Goal: Transaction & Acquisition: Purchase product/service

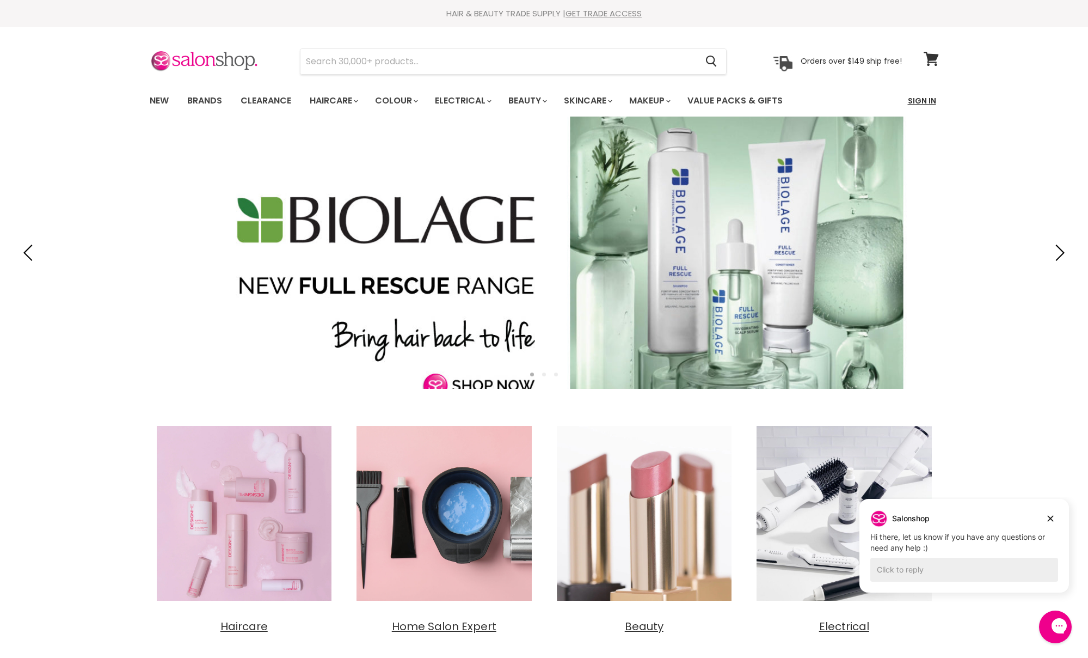
click at [935, 101] on link "Sign In" at bounding box center [921, 100] width 41 height 23
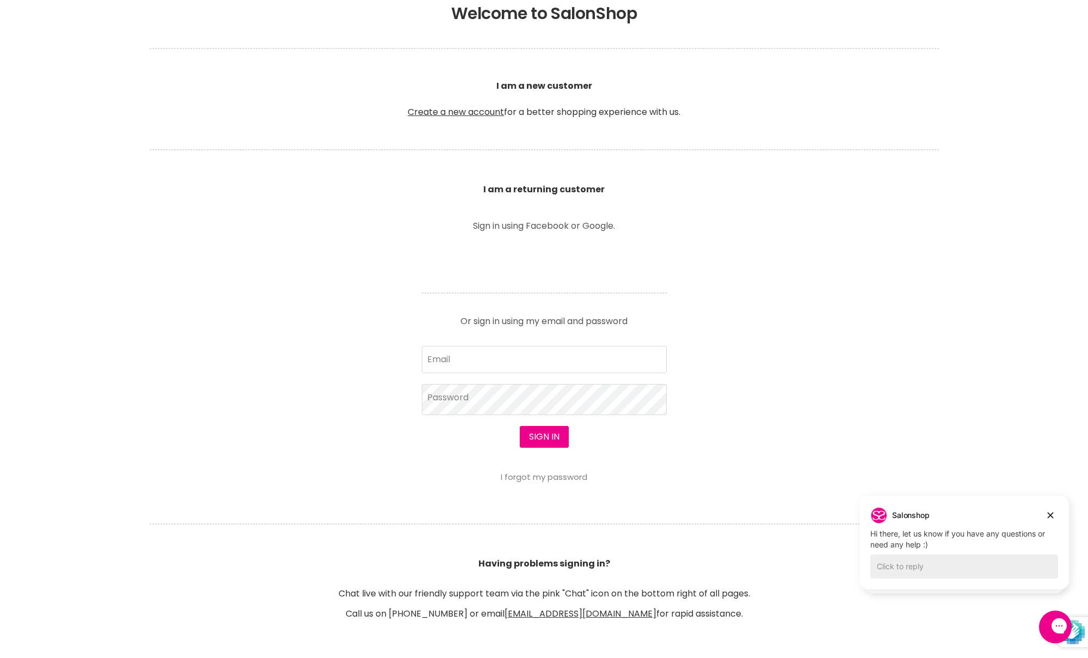
scroll to position [258, 0]
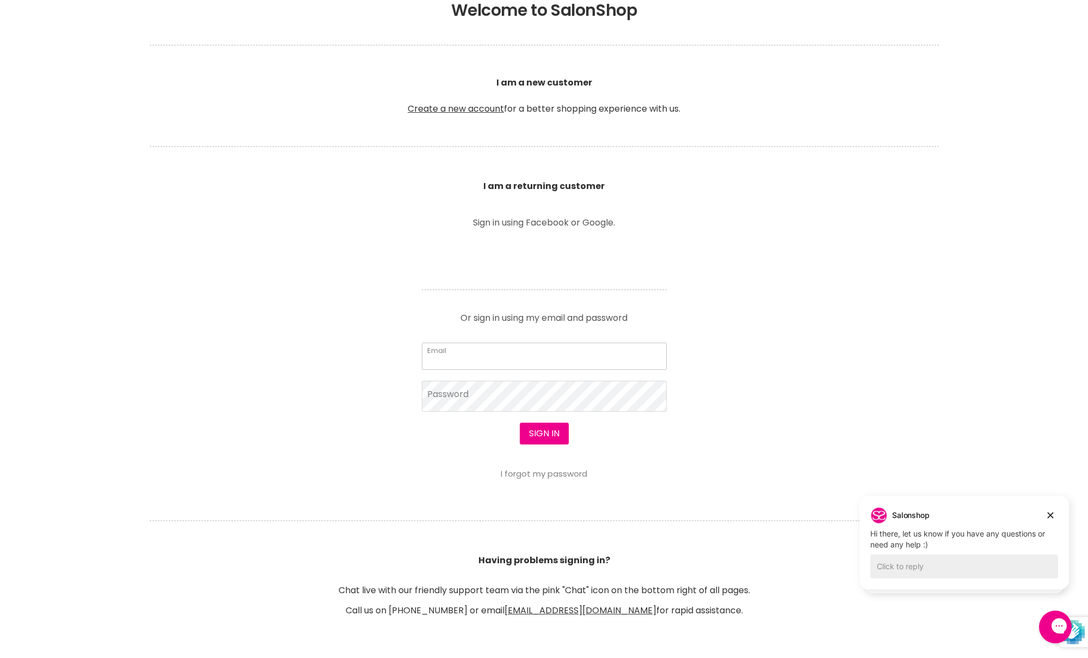
click at [499, 355] on input "Email" at bounding box center [544, 355] width 245 height 27
type input "[EMAIL_ADDRESS][DOMAIN_NAME]"
click at [544, 434] on button "Sign in" at bounding box center [544, 433] width 49 height 22
click at [557, 441] on button "Sign in" at bounding box center [544, 433] width 49 height 22
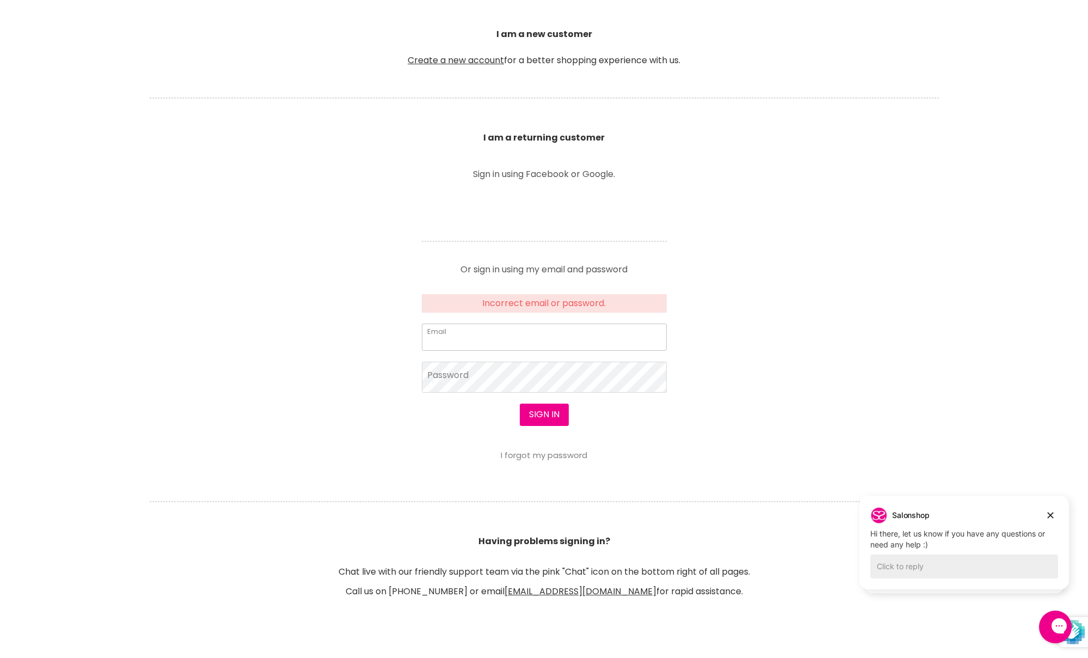
click at [516, 339] on input "Email" at bounding box center [544, 336] width 245 height 27
type input "makikohamaguchi@gmail.com"
click at [544, 414] on button "Sign in" at bounding box center [544, 414] width 49 height 22
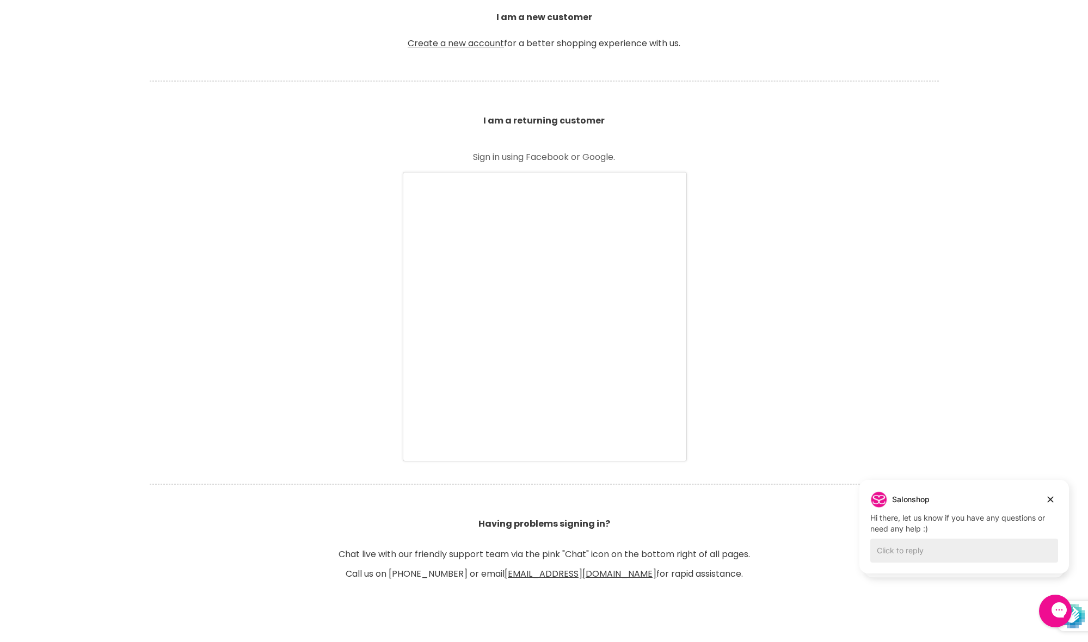
scroll to position [324, 0]
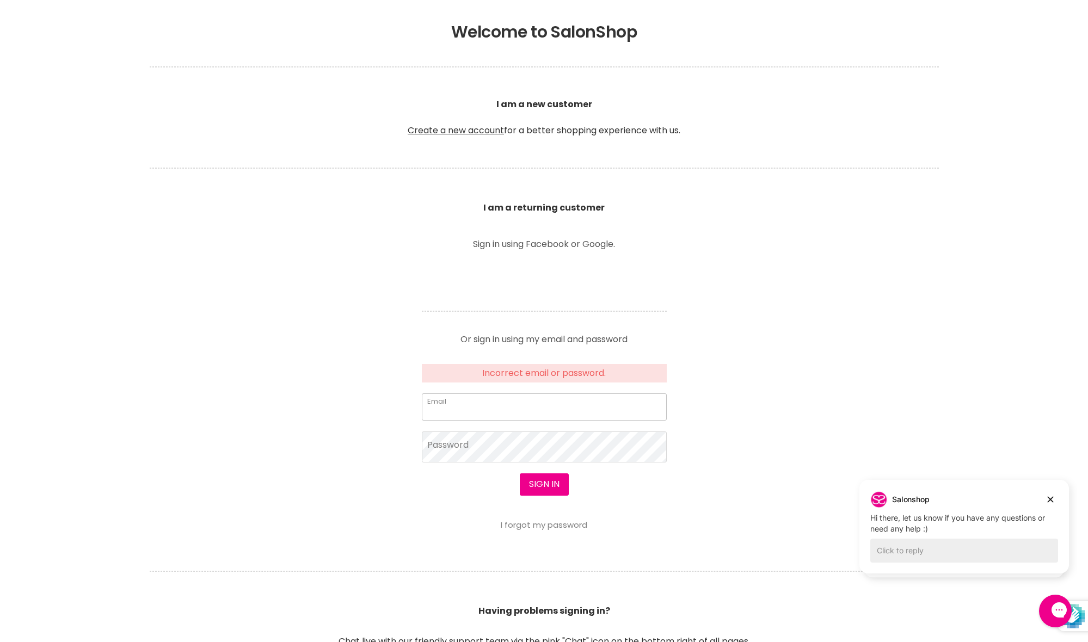
click at [581, 410] on input "Email" at bounding box center [544, 407] width 245 height 27
type input "makikohamaguchi@gmail.com"
click at [544, 486] on button "Sign in" at bounding box center [544, 485] width 49 height 22
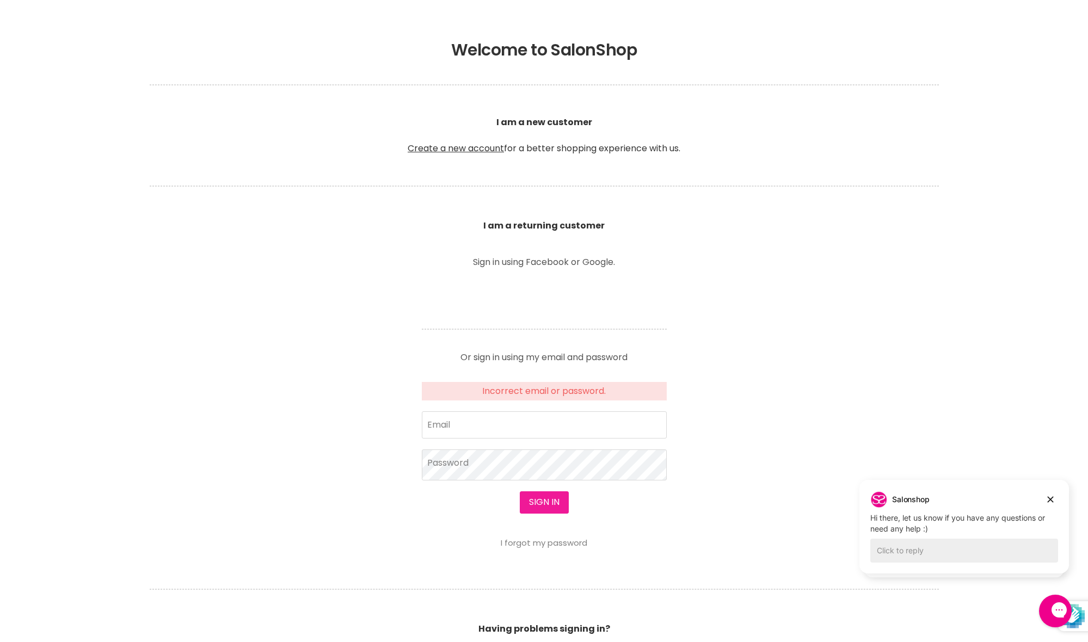
scroll to position [221, 0]
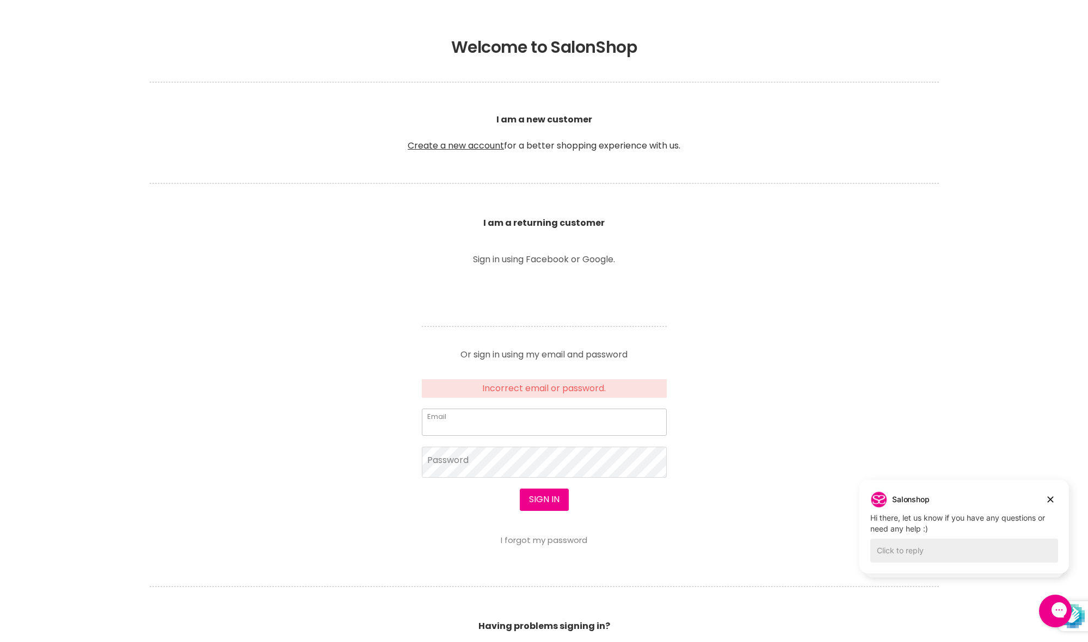
click at [544, 426] on input "Email" at bounding box center [544, 422] width 245 height 27
type input "makikohamaguchi@gmail.com"
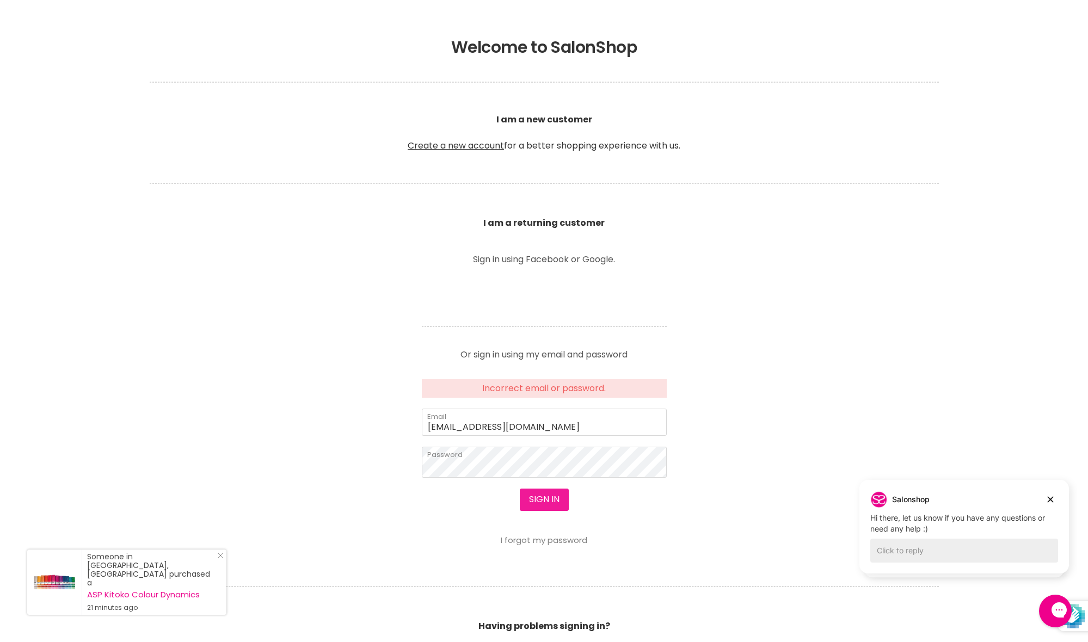
click at [560, 499] on button "Sign in" at bounding box center [544, 500] width 49 height 22
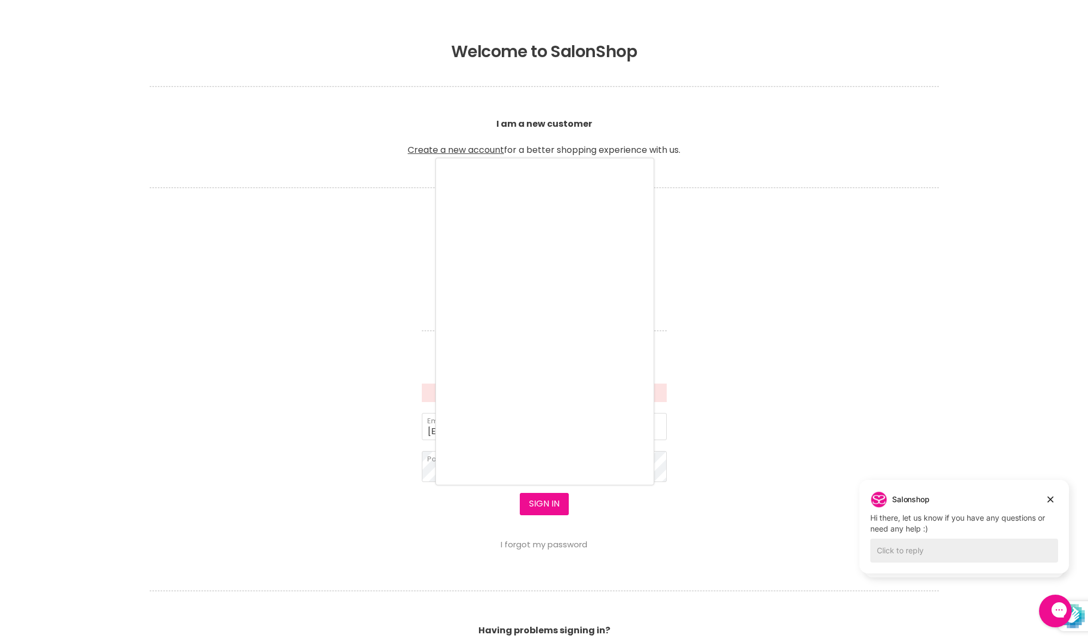
scroll to position [220, 0]
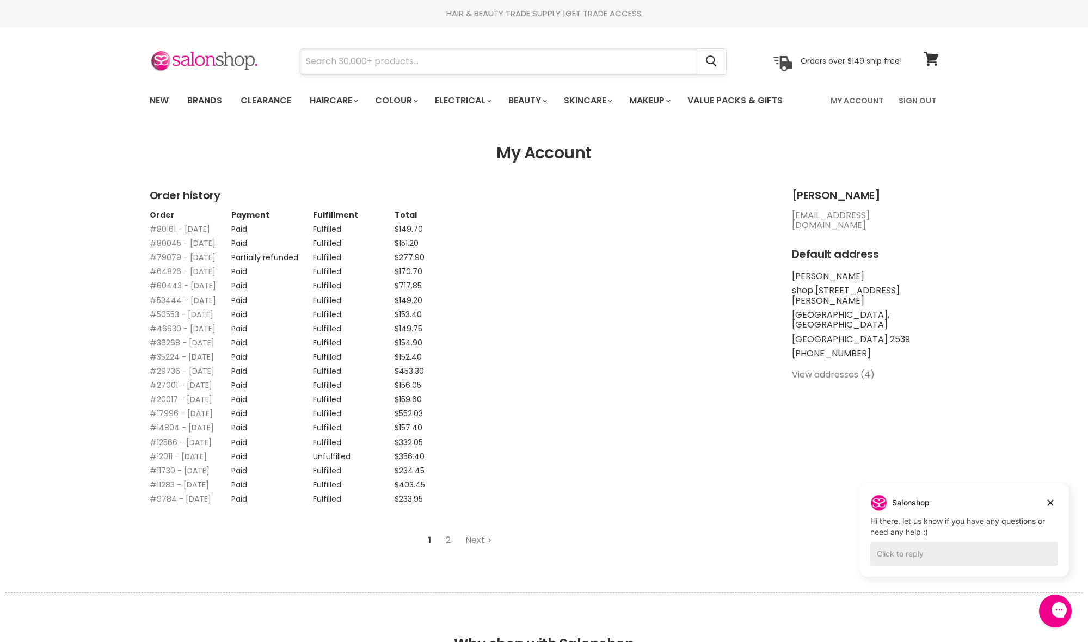
drag, startPoint x: 368, startPoint y: 58, endPoint x: 429, endPoint y: 60, distance: 61.0
click at [369, 58] on input "Search" at bounding box center [498, 61] width 397 height 25
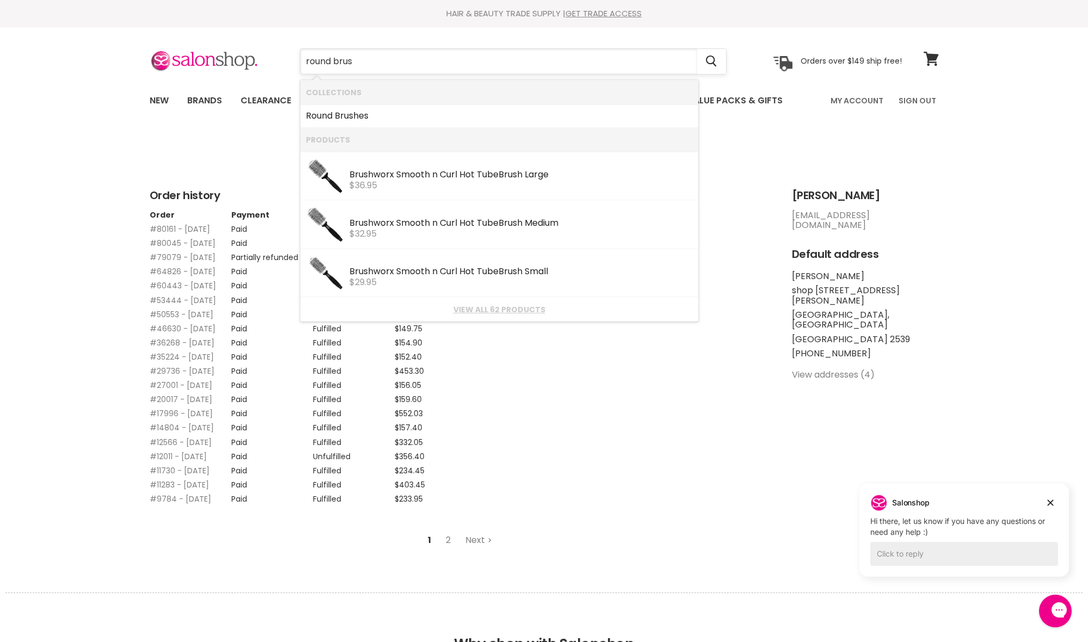
type input "round brush"
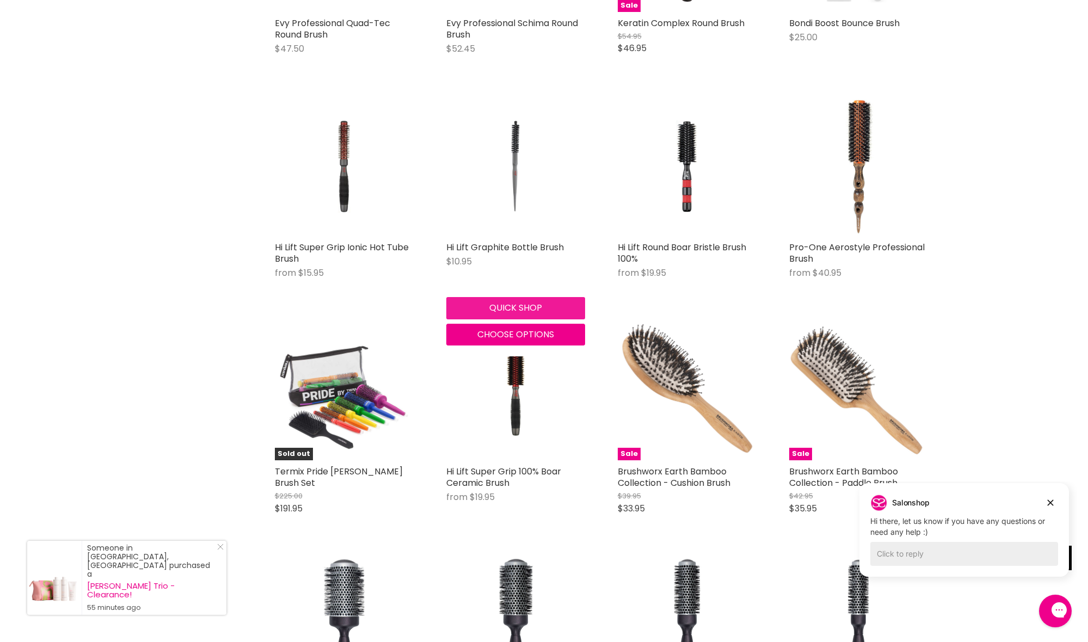
scroll to position [855, 1]
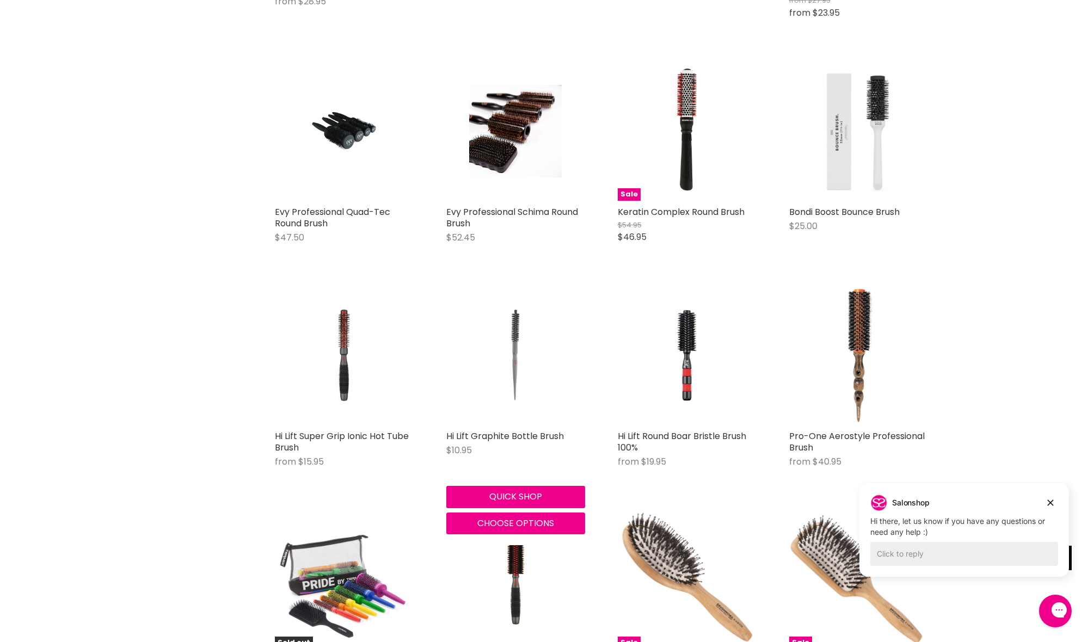
scroll to position [659, 0]
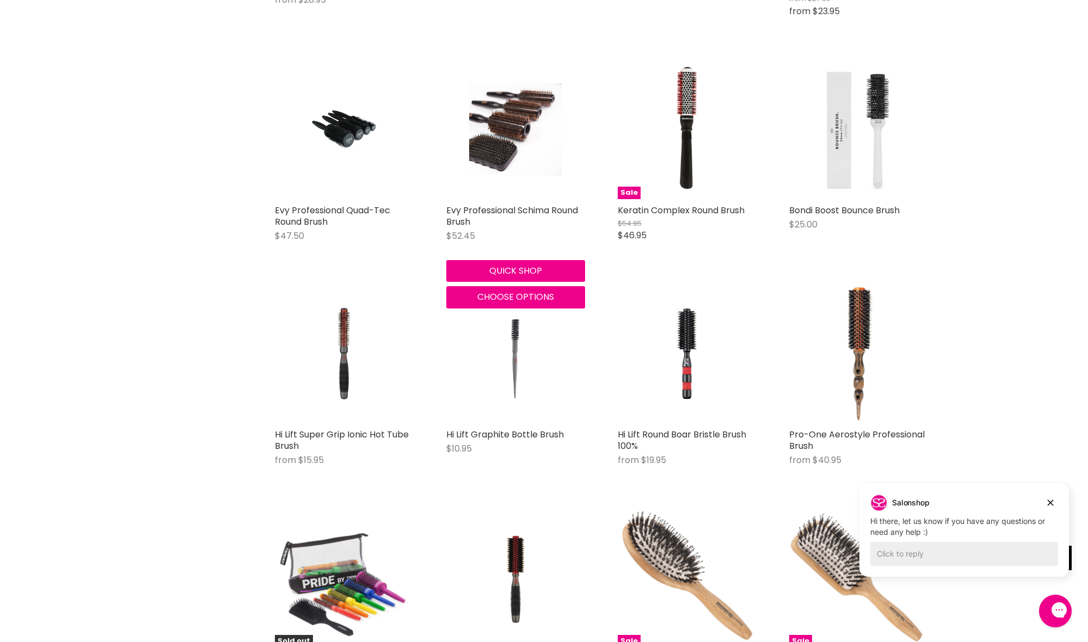
click at [501, 151] on img "Main content" at bounding box center [515, 129] width 93 height 139
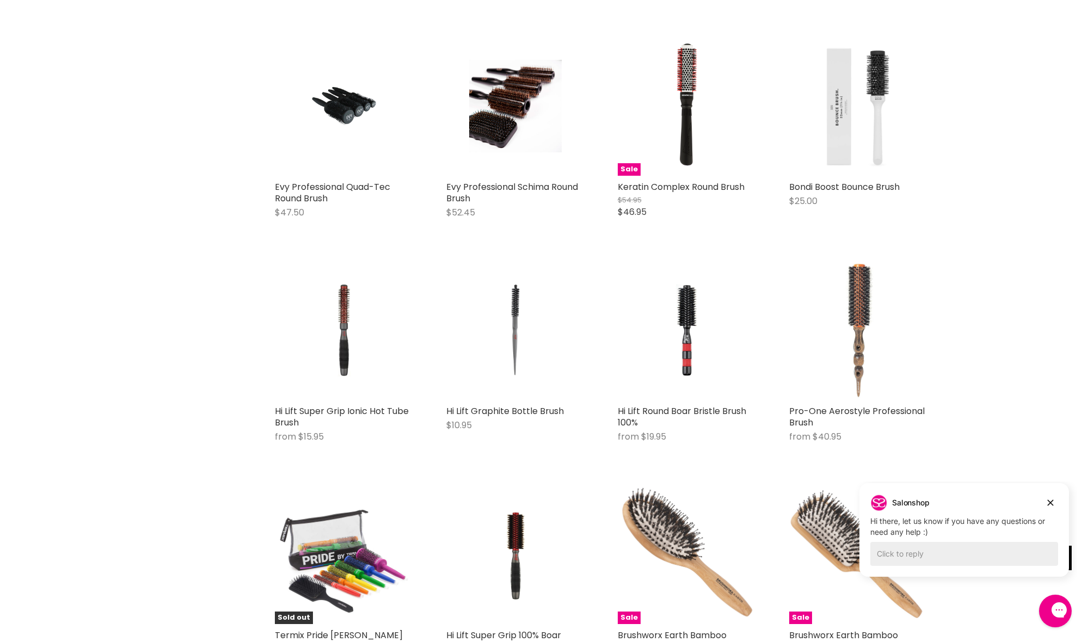
scroll to position [697, 0]
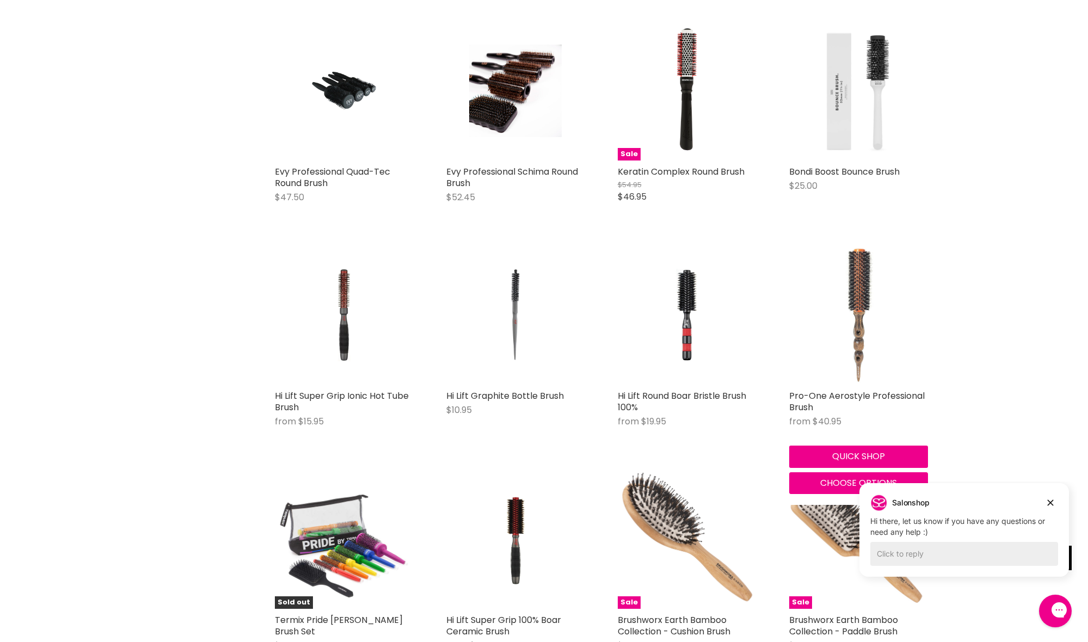
click at [851, 315] on img "Main content" at bounding box center [858, 315] width 139 height 139
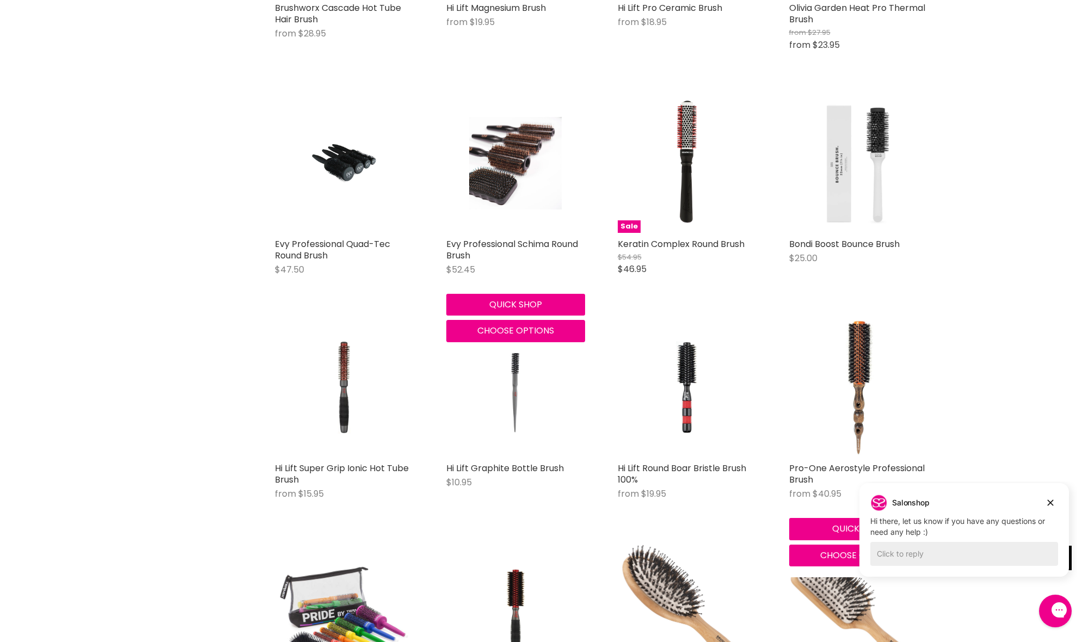
scroll to position [624, 0]
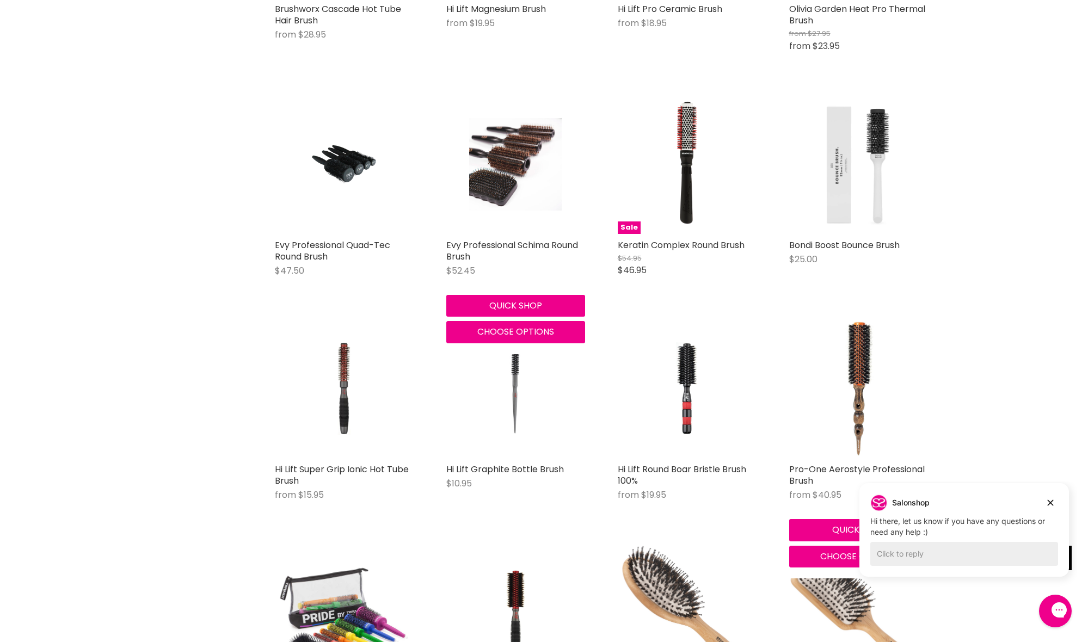
click at [517, 122] on img "Main content" at bounding box center [515, 164] width 93 height 139
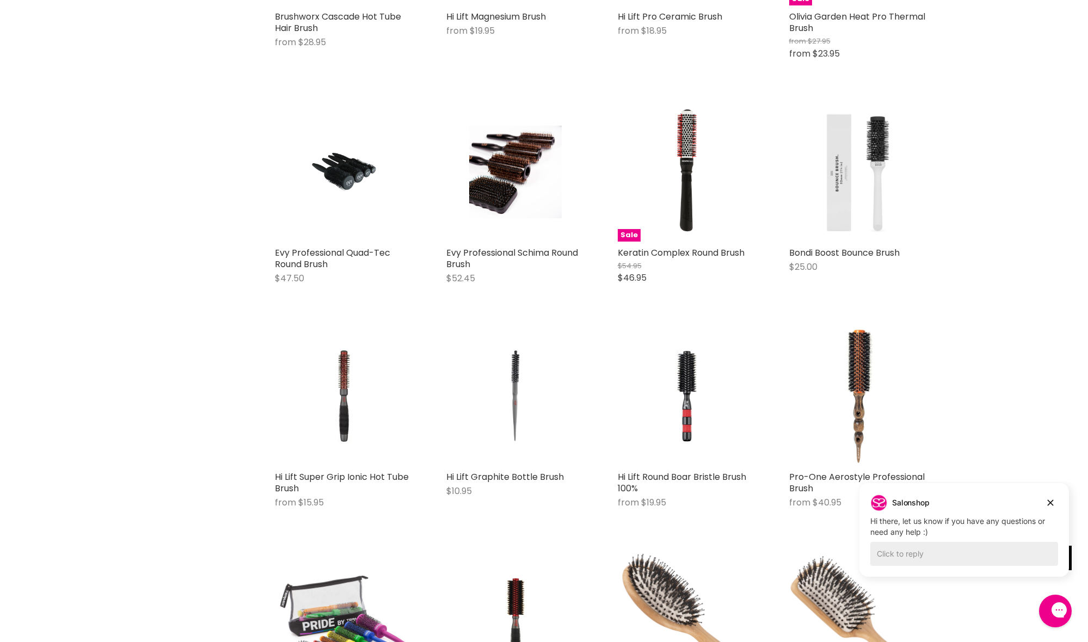
scroll to position [618, 0]
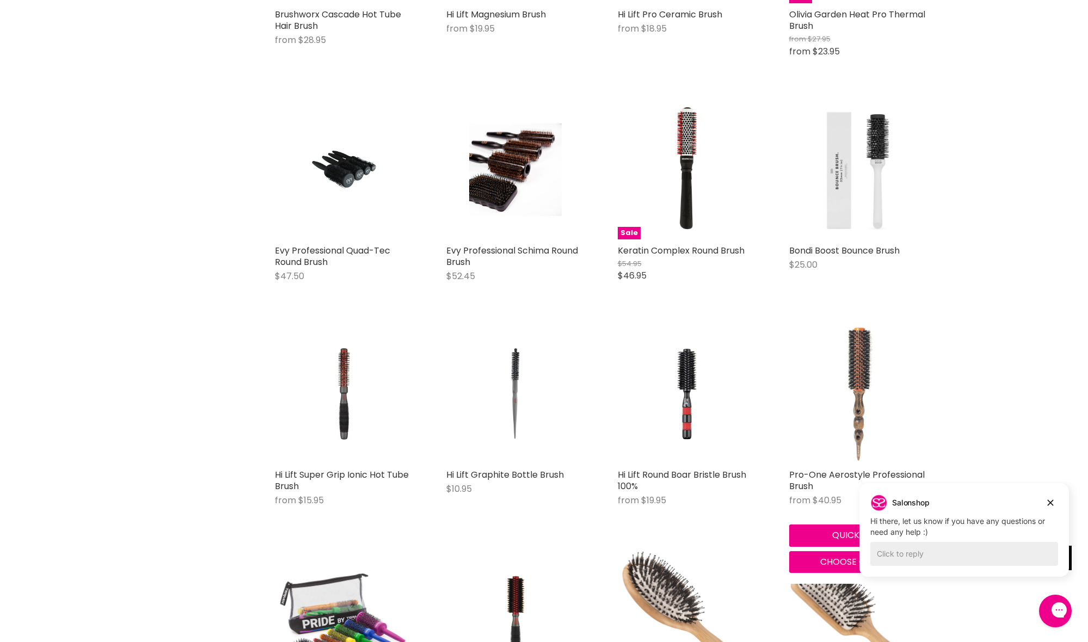
click at [863, 378] on img "Main content" at bounding box center [858, 394] width 139 height 139
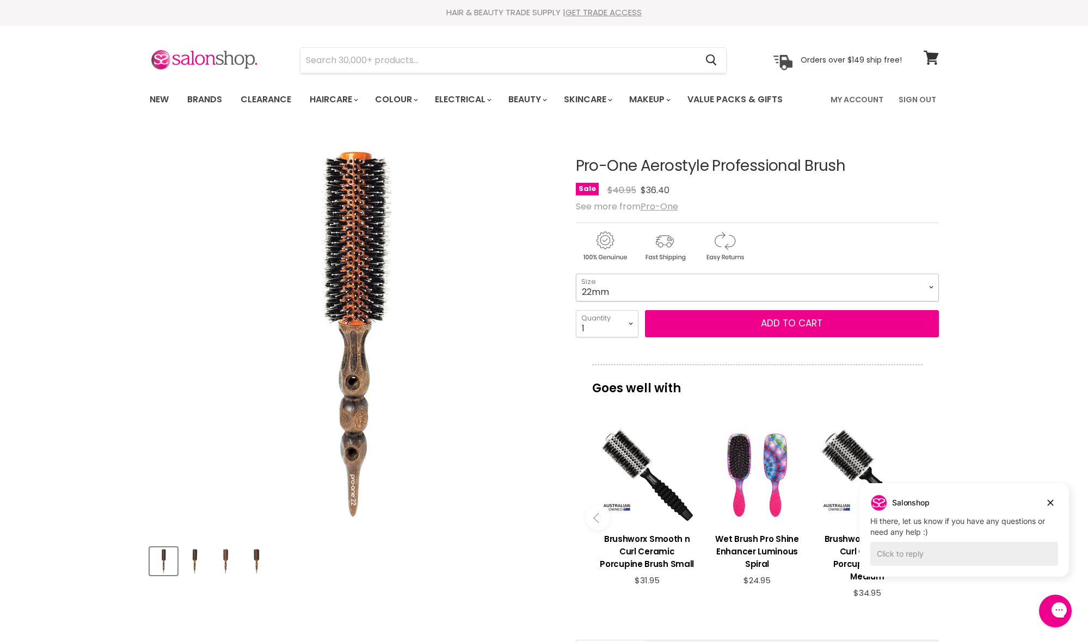
scroll to position [3, 0]
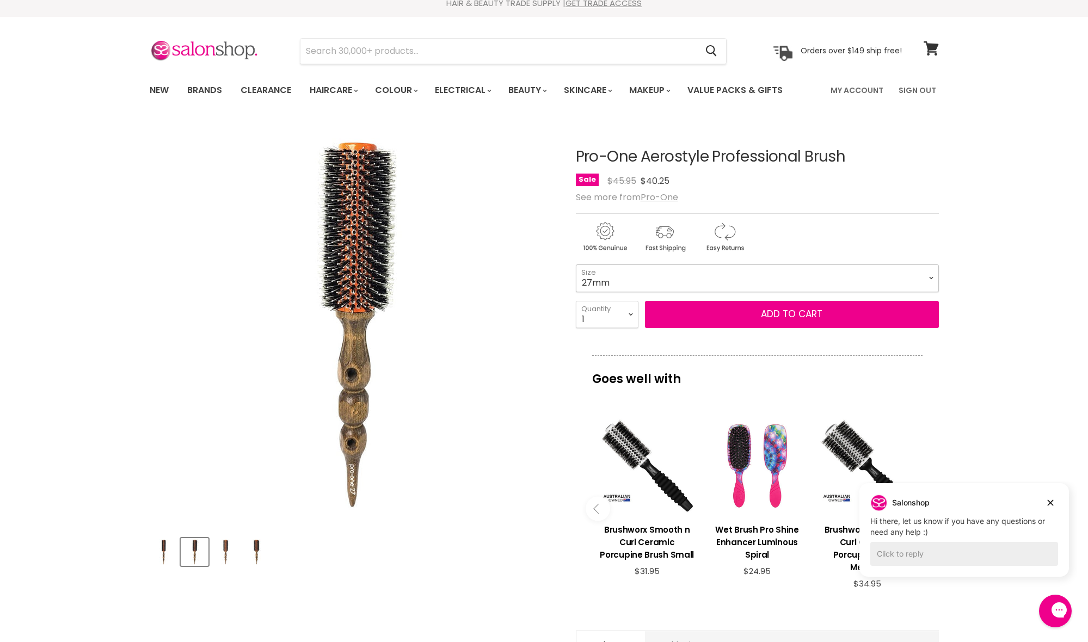
scroll to position [10, 0]
select select "38mm"
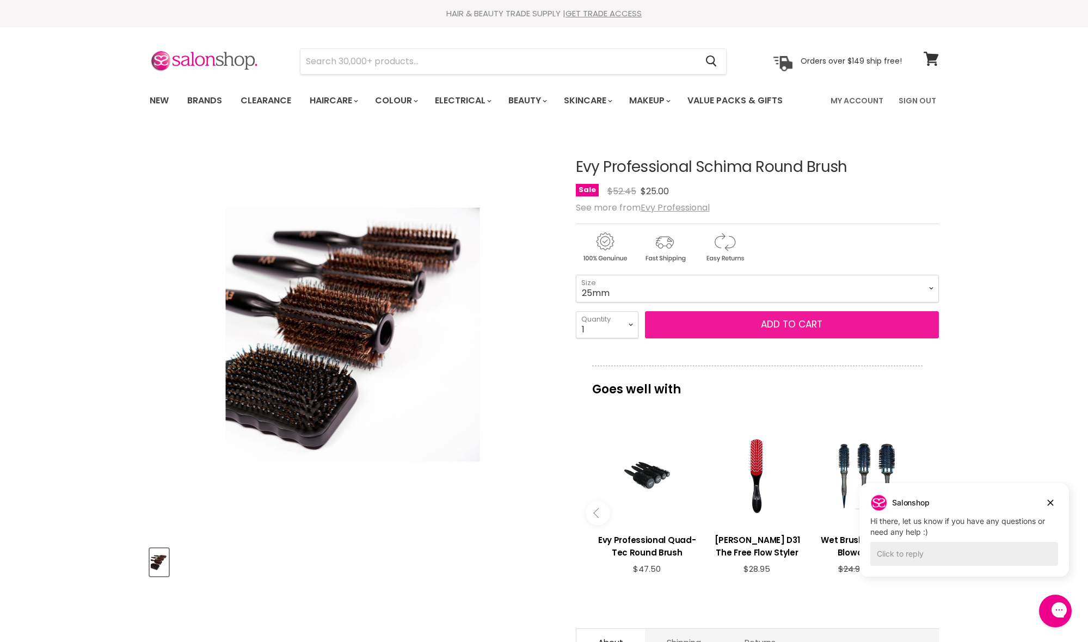
scroll to position [-1, 0]
click at [813, 332] on button "Add to cart" at bounding box center [792, 324] width 294 height 27
click at [801, 324] on button "Add to cart" at bounding box center [792, 324] width 294 height 27
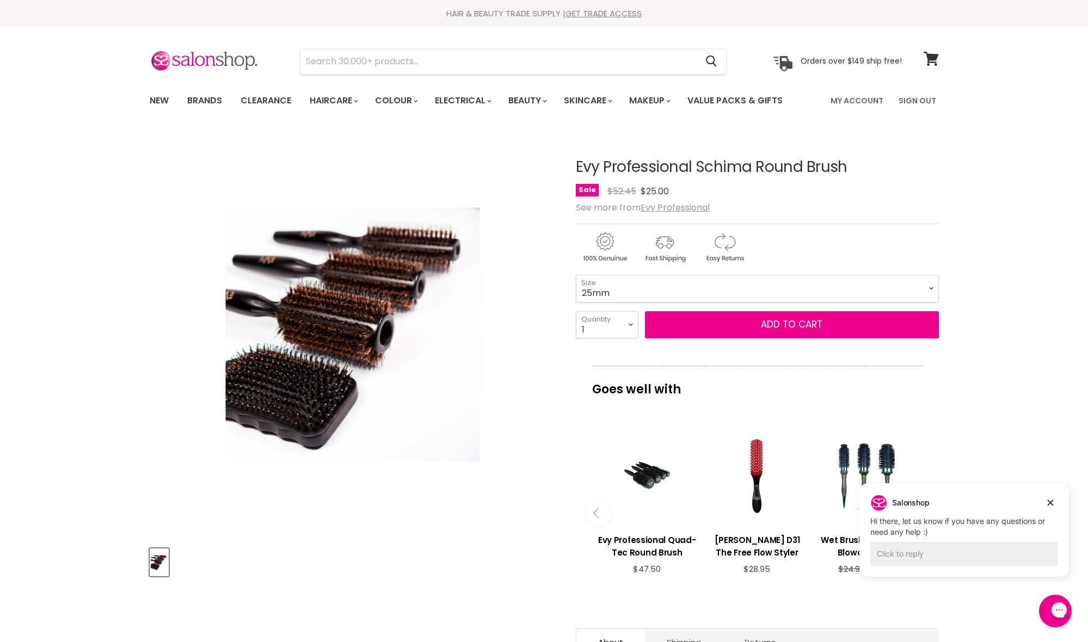
scroll to position [131, 0]
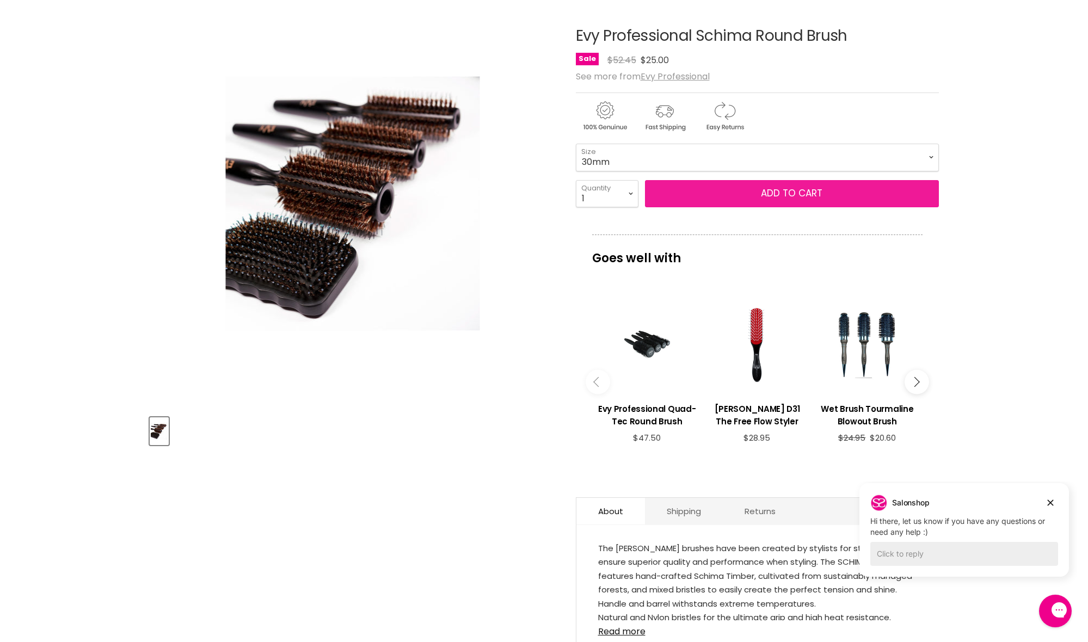
click at [685, 198] on button "Add to cart" at bounding box center [792, 193] width 294 height 27
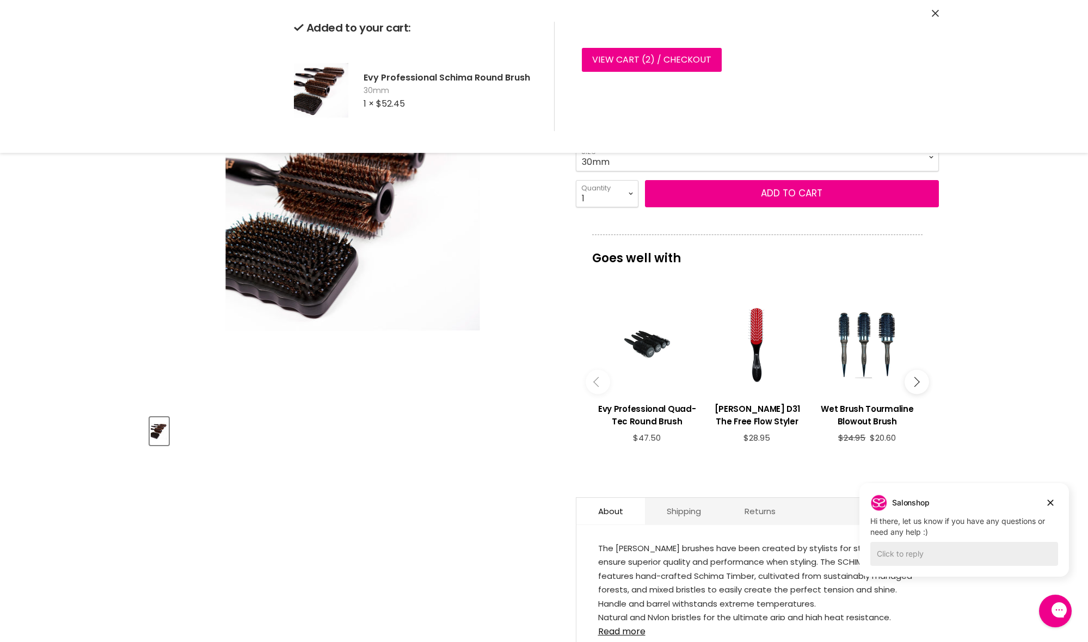
drag, startPoint x: 1003, startPoint y: 222, endPoint x: 995, endPoint y: 221, distance: 8.2
click at [1002, 222] on div "Home Evy Professional Schima Round Brush Click or scroll to zoom Tap or pinch t…" at bounding box center [544, 557] width 1088 height 1113
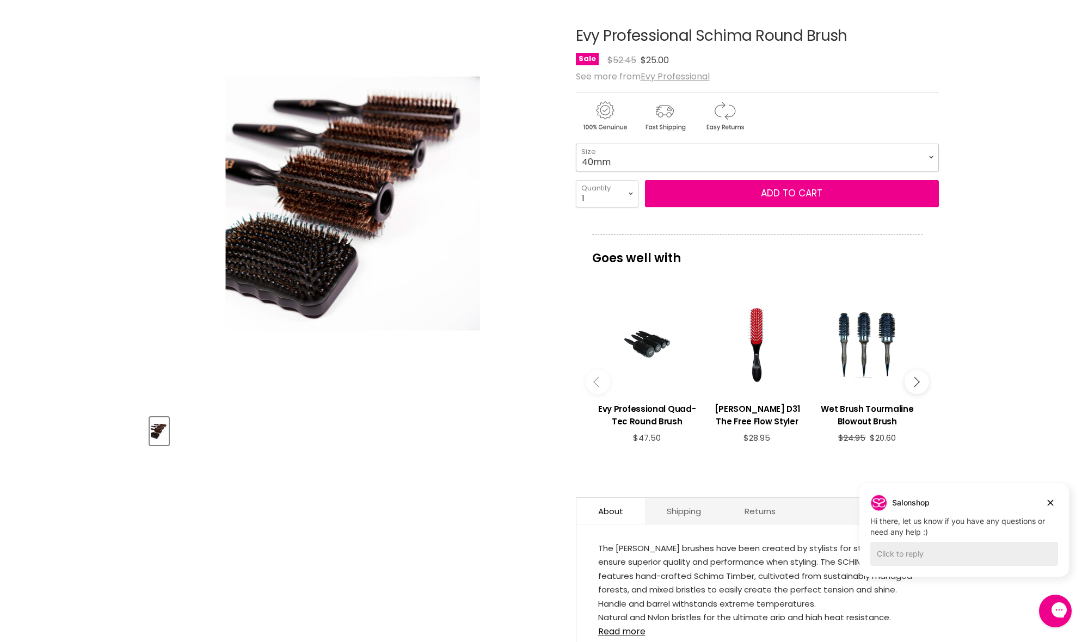
select select "40mm"
click at [752, 206] on button "Add to cart" at bounding box center [792, 193] width 294 height 27
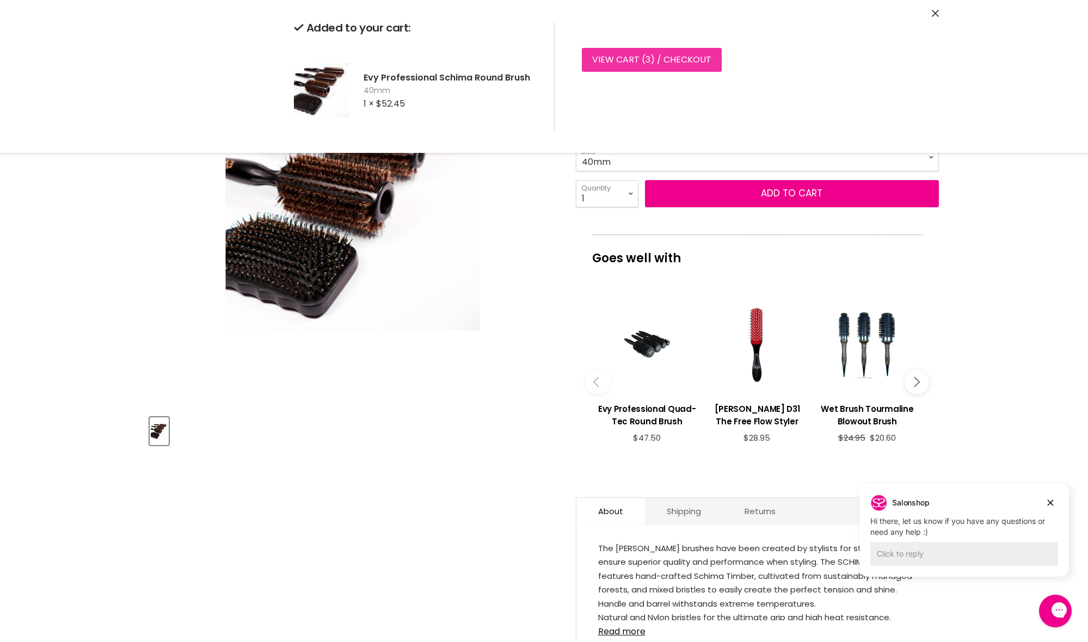
click at [647, 59] on span "3" at bounding box center [648, 59] width 5 height 13
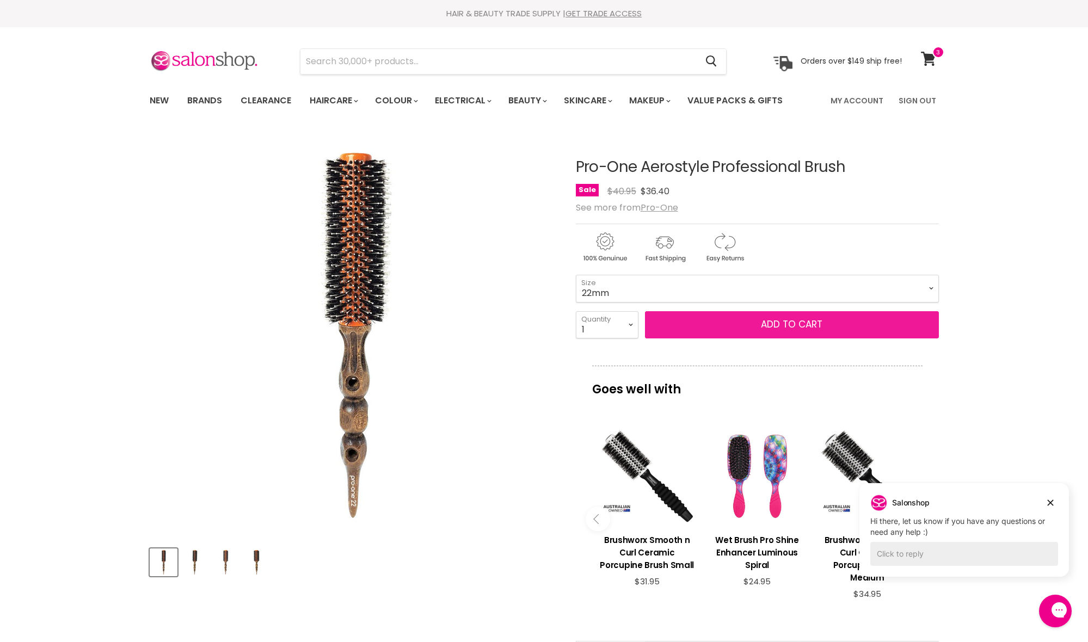
click at [771, 329] on span "Add to cart" at bounding box center [792, 324] width 62 height 13
click at [836, 326] on button "Add to cart" at bounding box center [792, 324] width 294 height 27
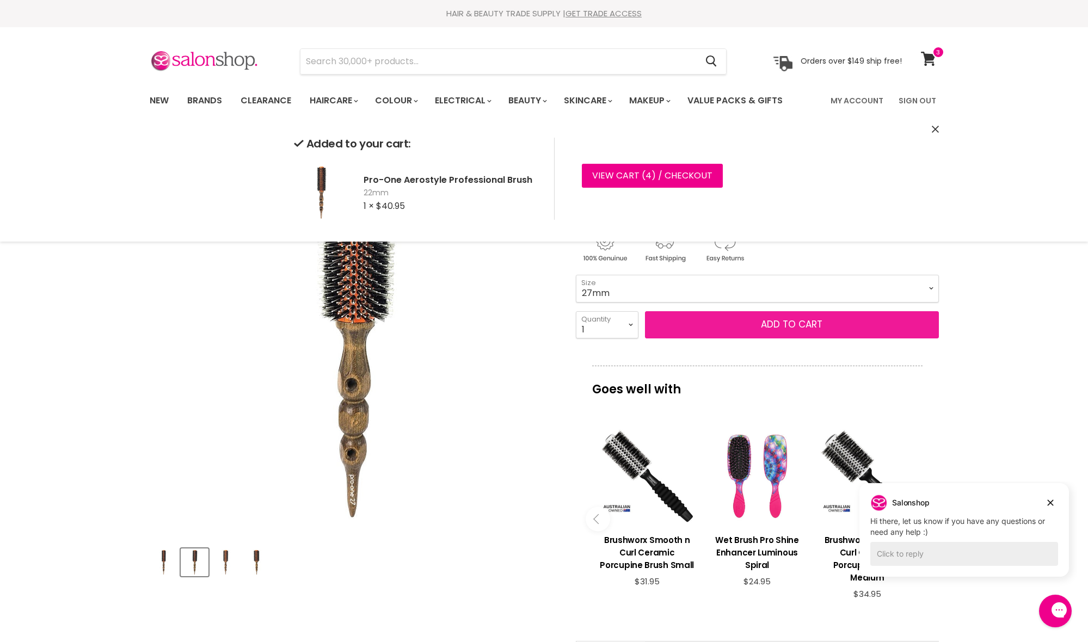
click at [747, 327] on button "Add to cart" at bounding box center [792, 324] width 294 height 27
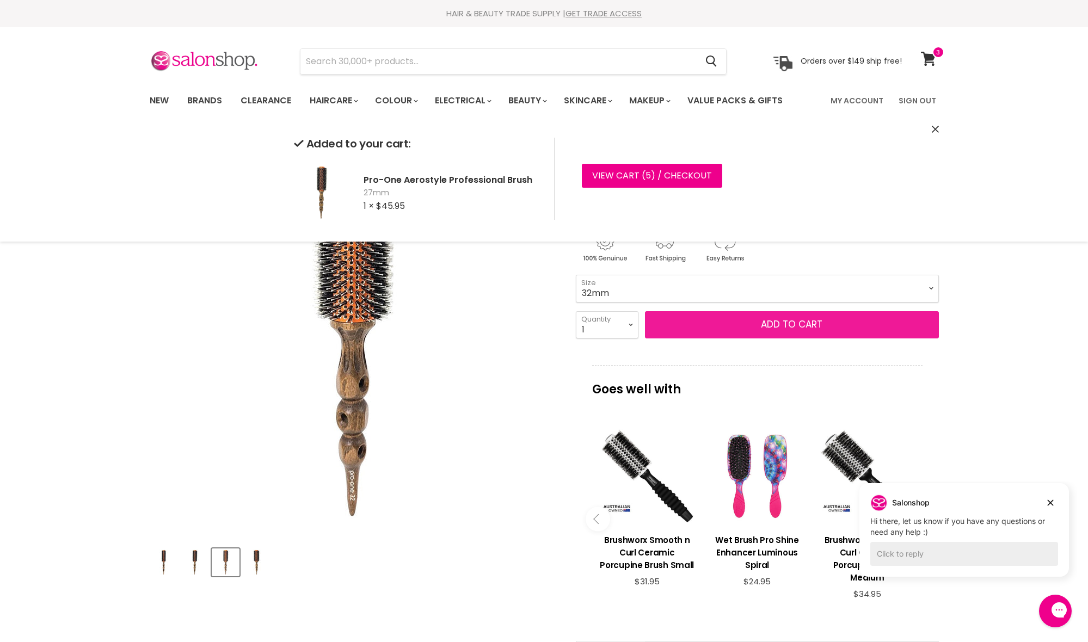
click at [800, 325] on button "Add to cart" at bounding box center [792, 324] width 294 height 27
select select "38mm"
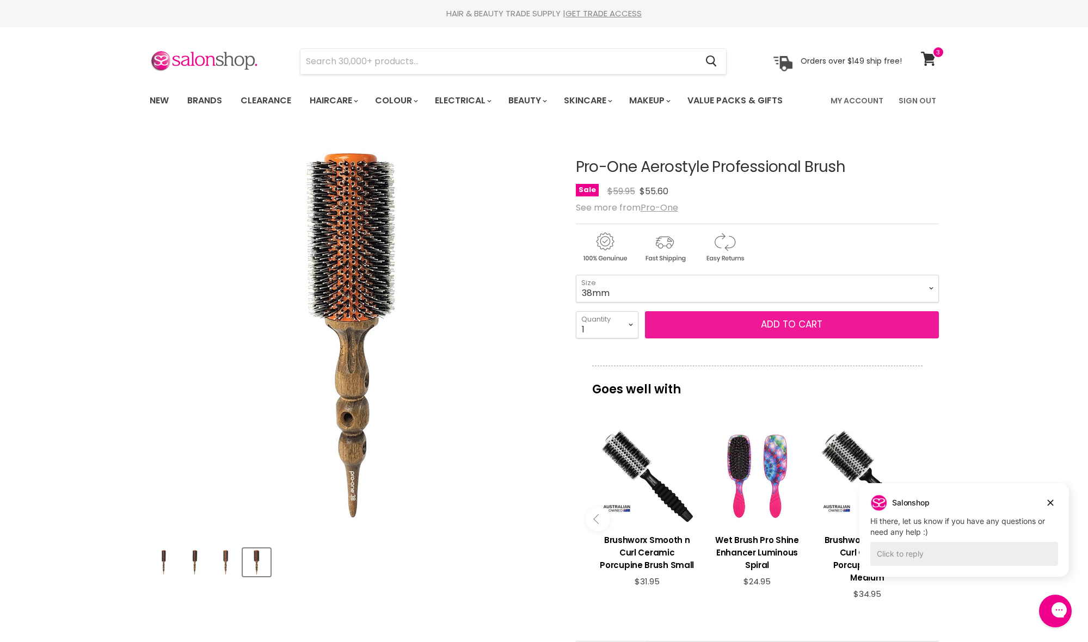
click at [789, 325] on button "Add to cart" at bounding box center [792, 324] width 294 height 27
